Goal: Check status

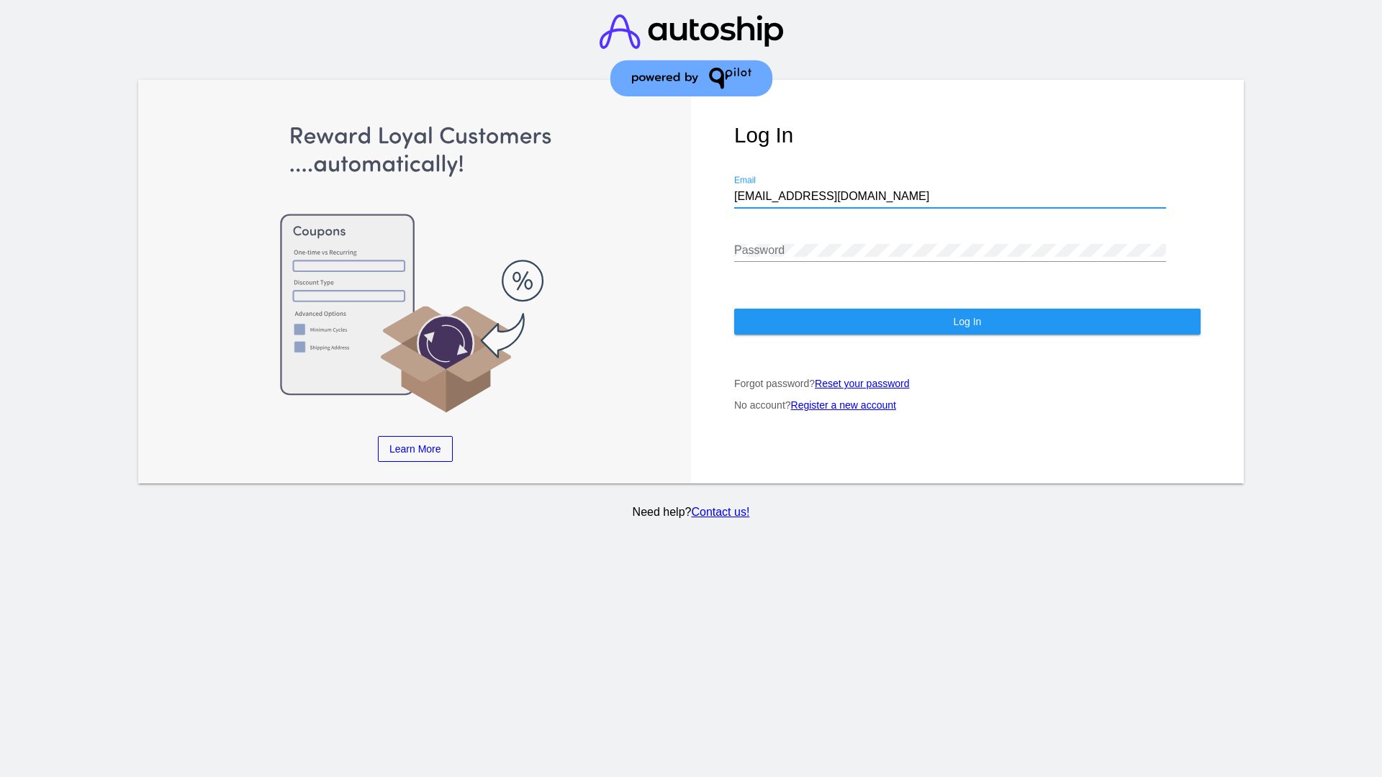
type input "[EMAIL_ADDRESS][DOMAIN_NAME]"
click at [967, 322] on span "Log In" at bounding box center [967, 322] width 28 height 12
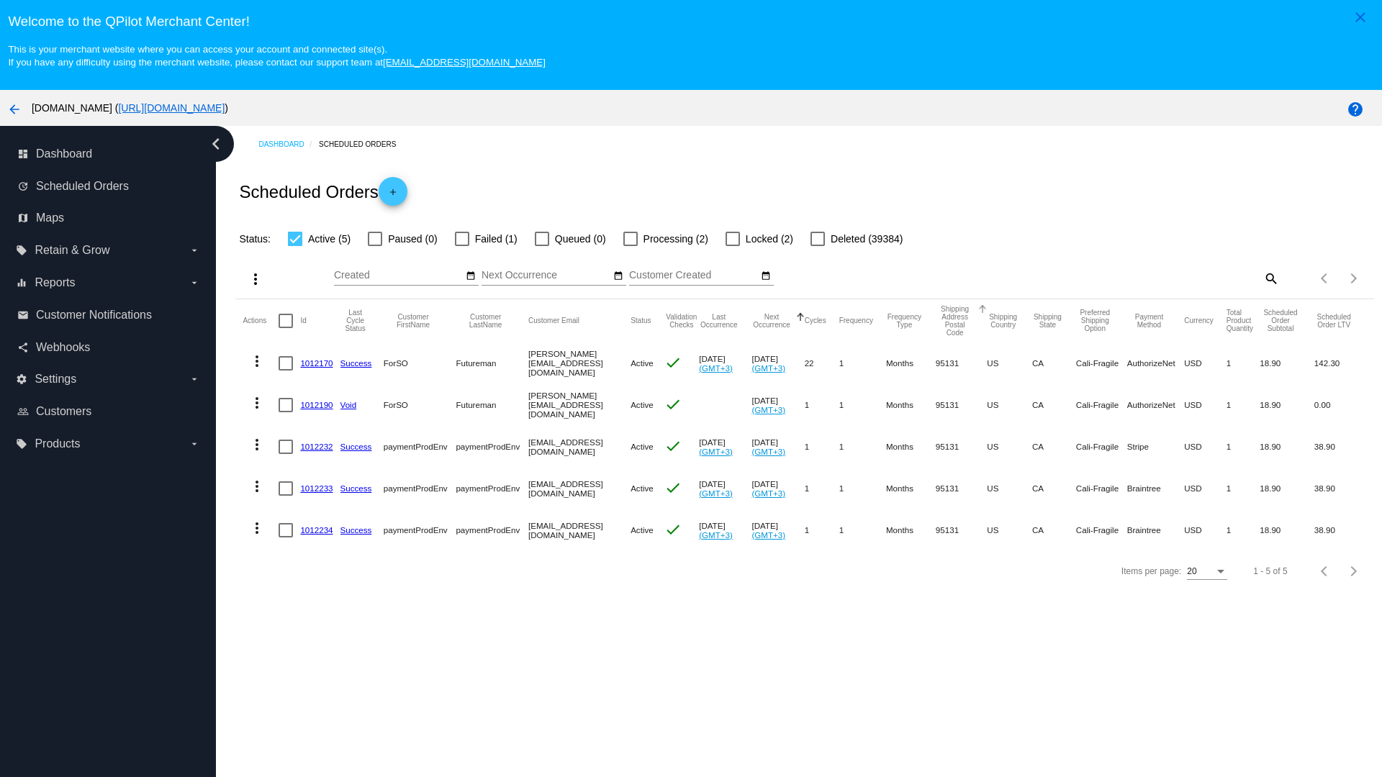
click at [486, 239] on span "Failed (1)" at bounding box center [496, 238] width 42 height 17
click at [462, 246] on input "Failed (1)" at bounding box center [461, 246] width 1 height 1
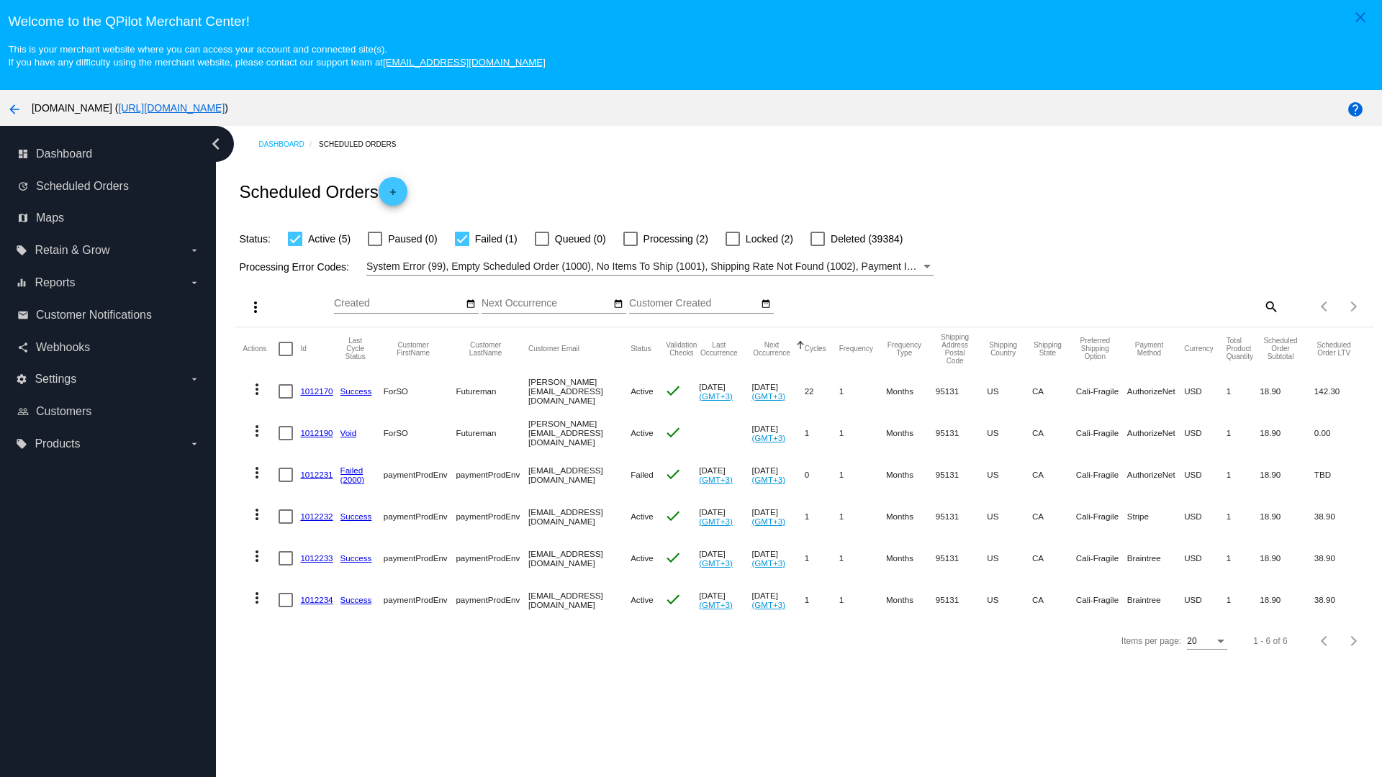
click at [486, 239] on span "Failed (1)" at bounding box center [496, 238] width 42 height 17
click at [462, 246] on input "Failed (1)" at bounding box center [461, 246] width 1 height 1
checkbox input "false"
